Goal: Information Seeking & Learning: Find specific fact

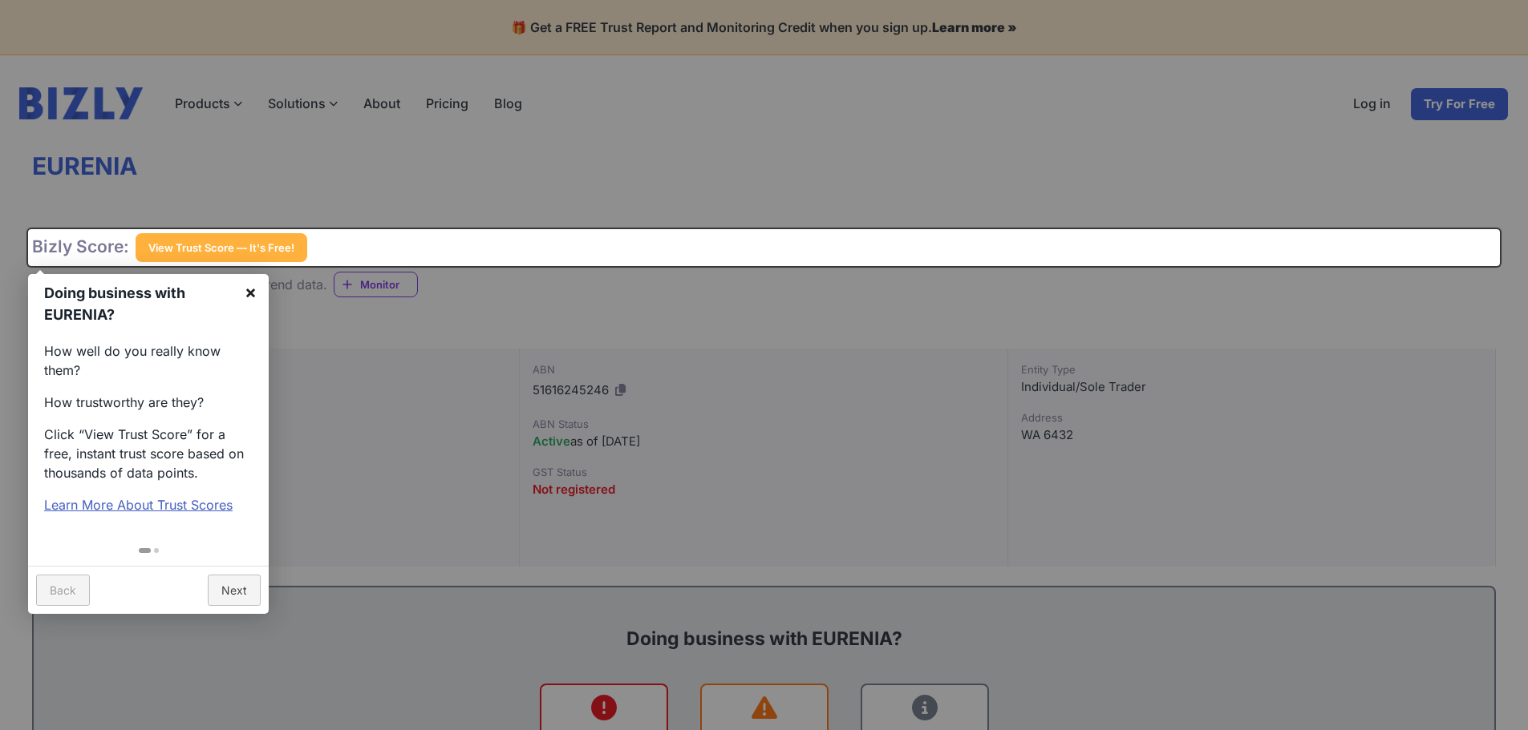
click at [252, 289] on link "×" at bounding box center [251, 292] width 36 height 36
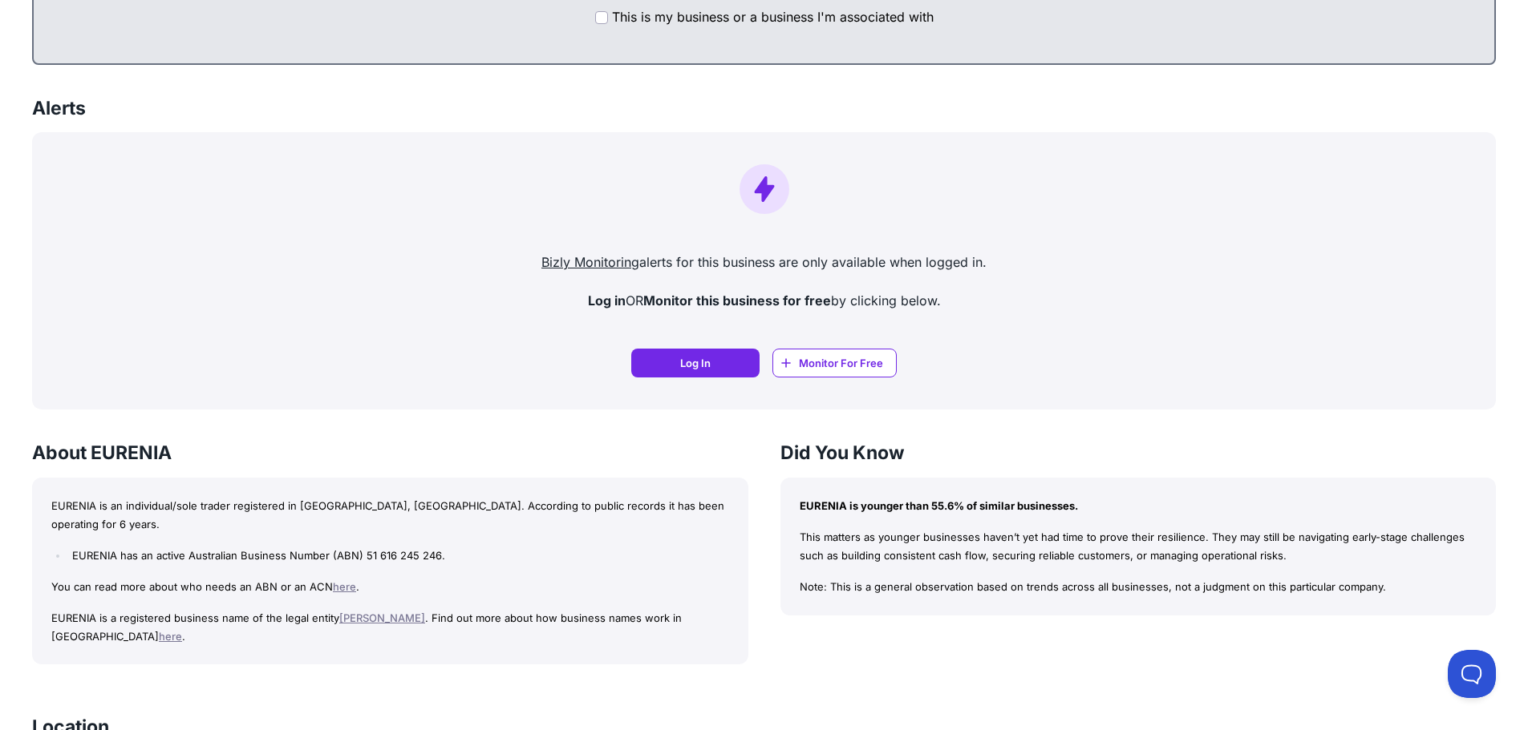
scroll to position [1069, 0]
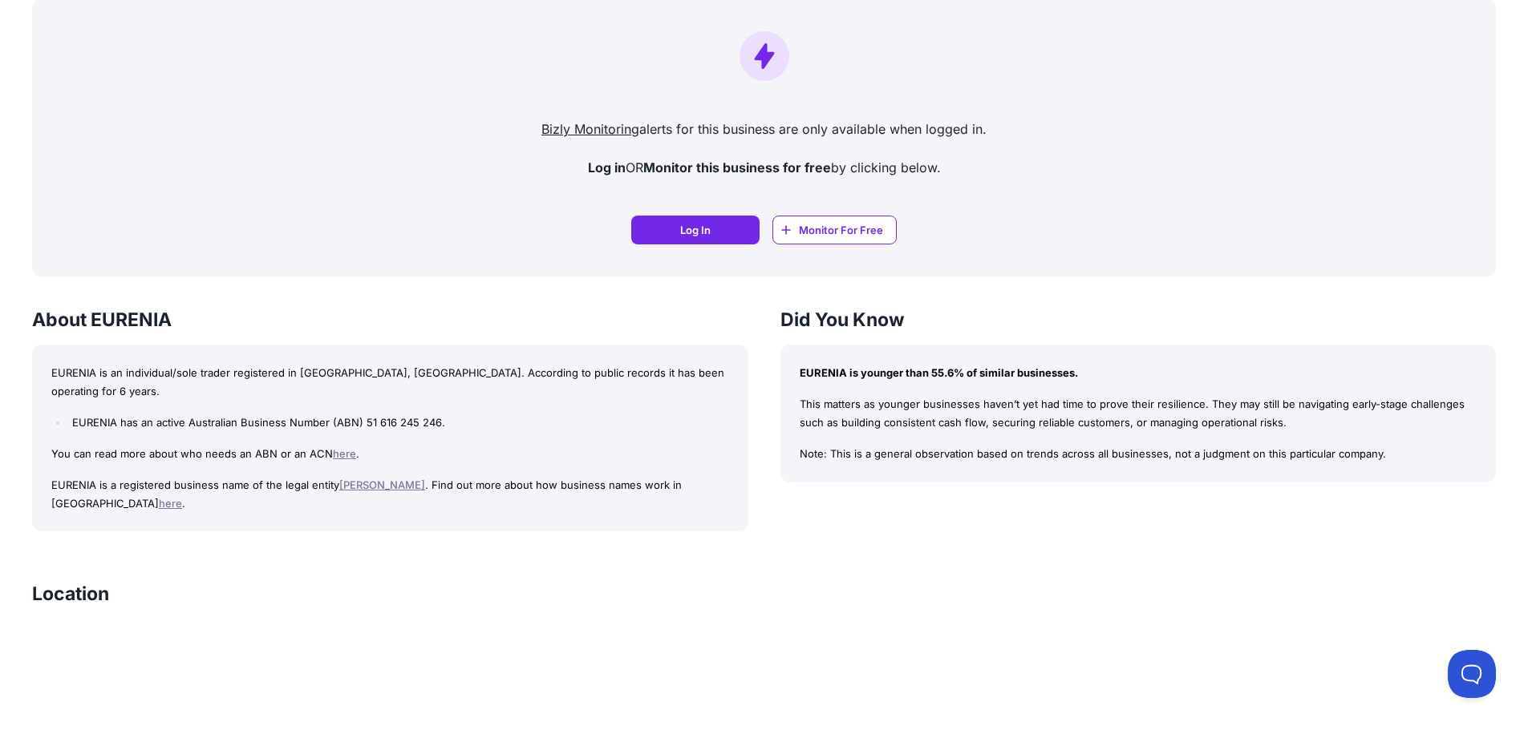
click at [423, 479] on link "[PERSON_NAME]" at bounding box center [382, 485] width 86 height 13
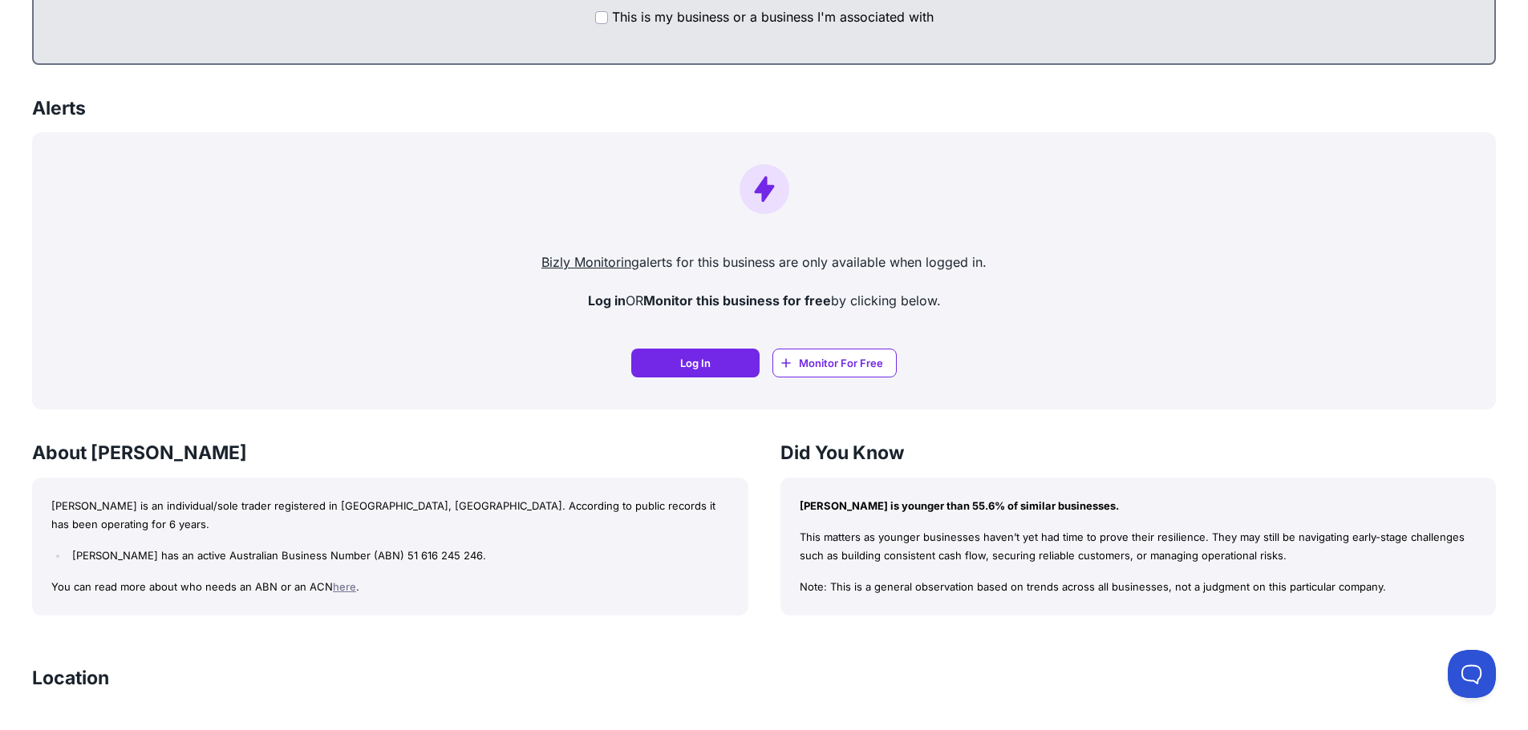
scroll to position [1069, 0]
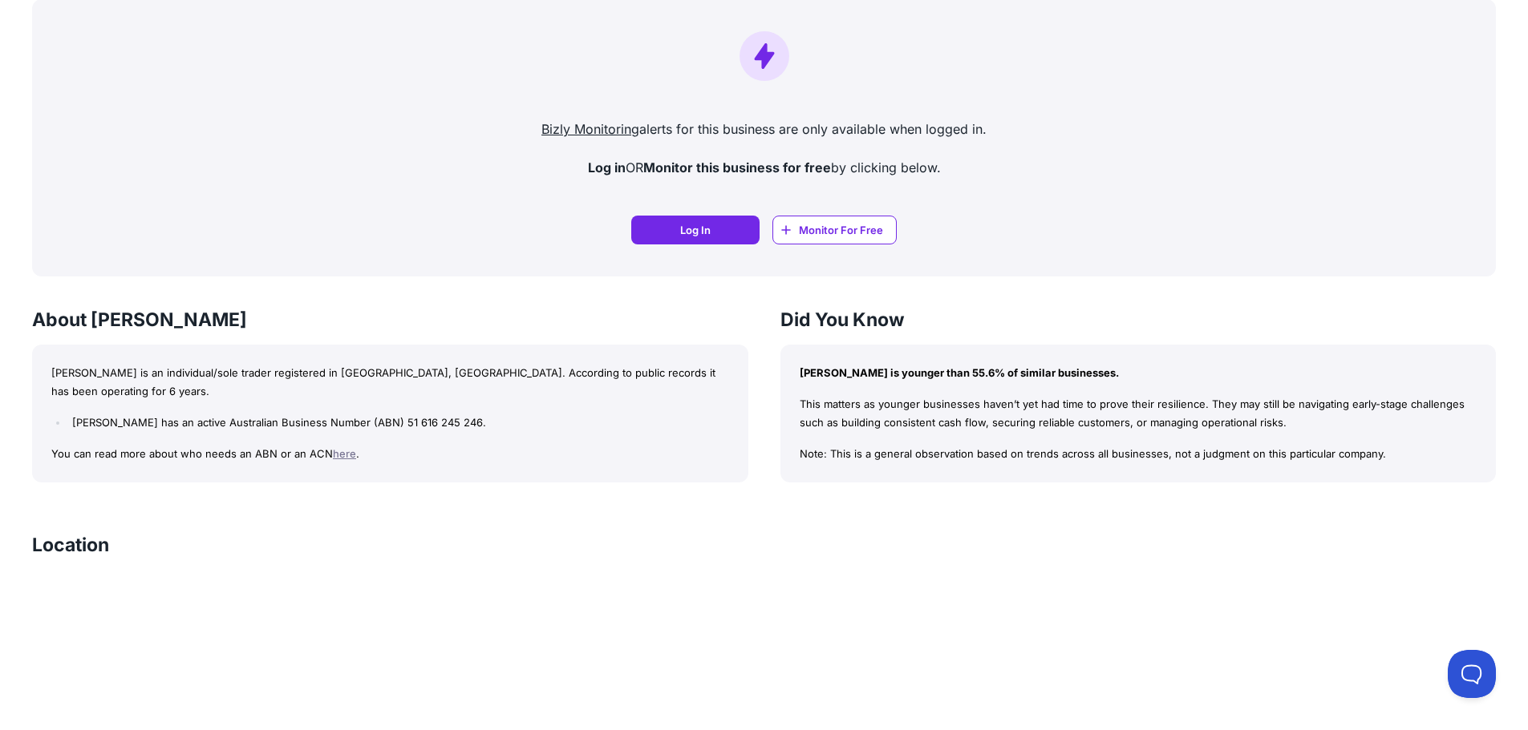
click at [335, 457] on link "here" at bounding box center [344, 453] width 23 height 13
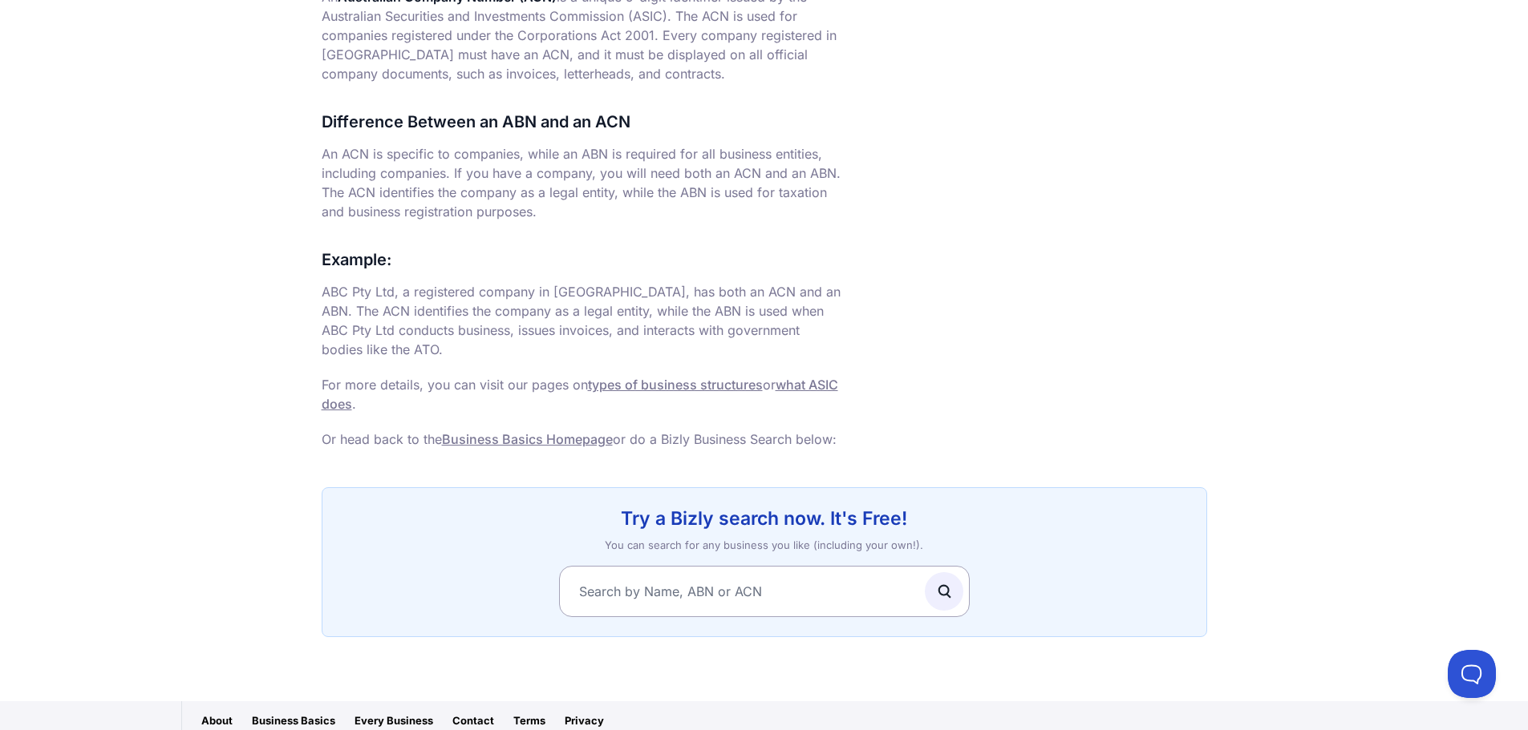
scroll to position [1044, 0]
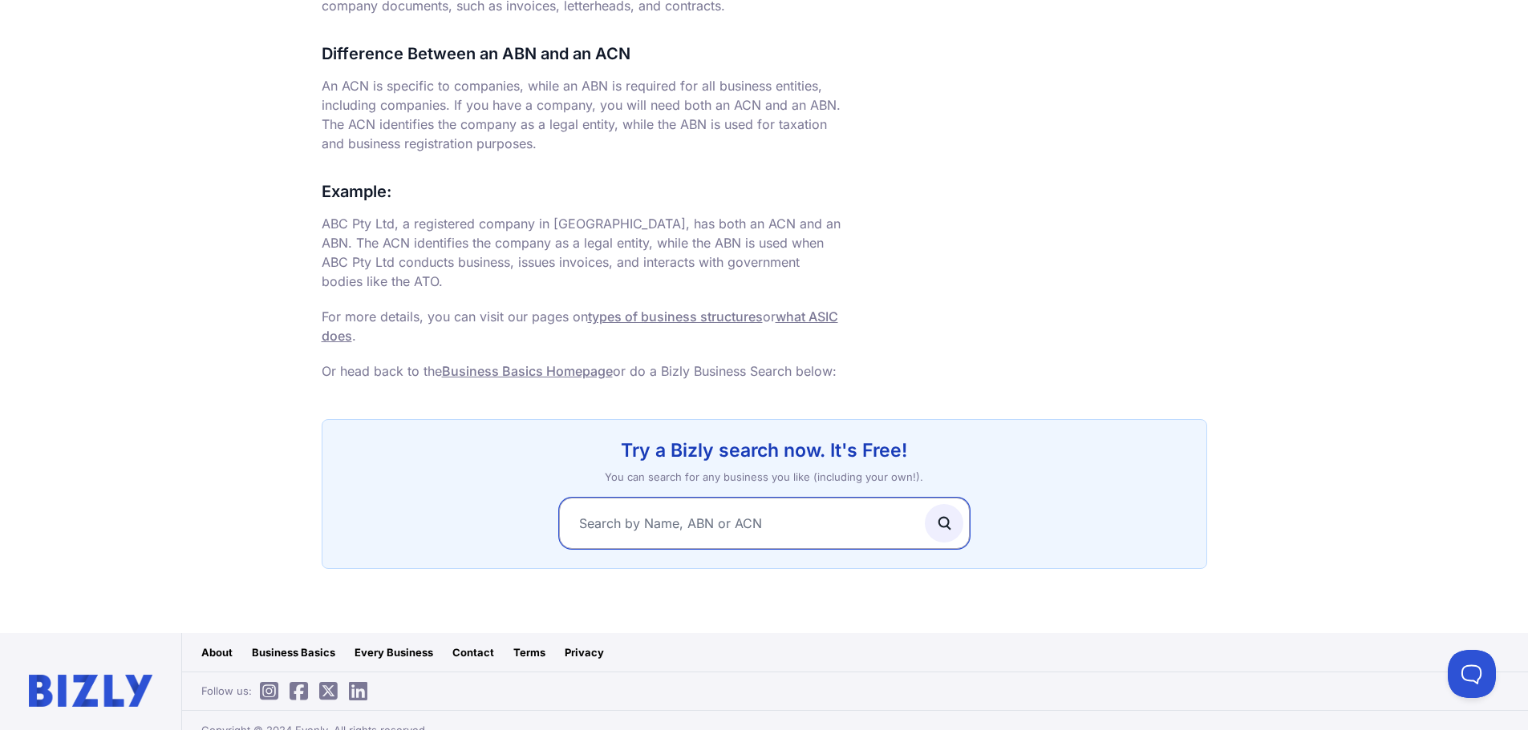
click at [609, 504] on input "text" at bounding box center [764, 523] width 411 height 51
type input "eurenia"
click at [947, 517] on circle "submit" at bounding box center [943, 522] width 10 height 10
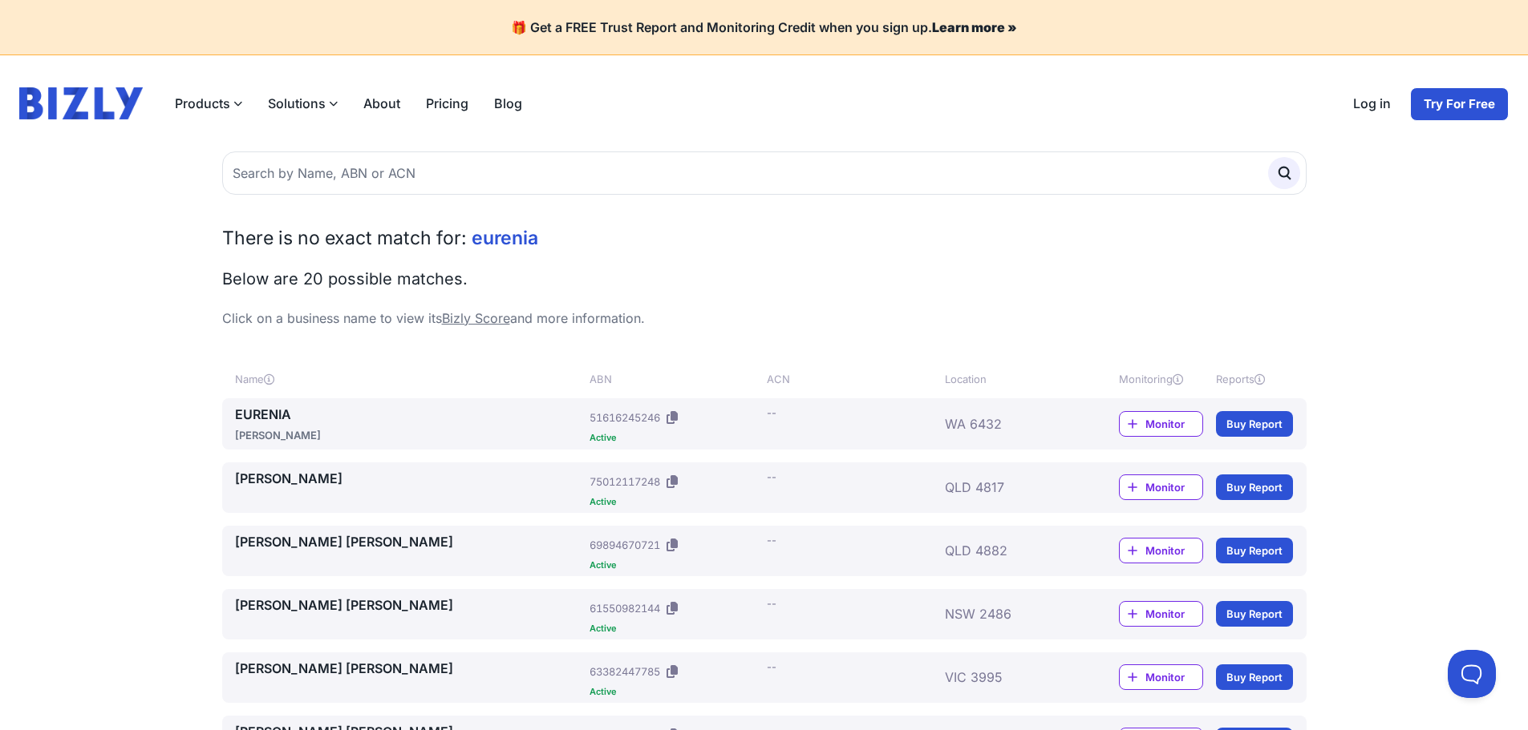
click at [249, 415] on link "EURENIA" at bounding box center [409, 414] width 349 height 19
